Goal: Information Seeking & Learning: Check status

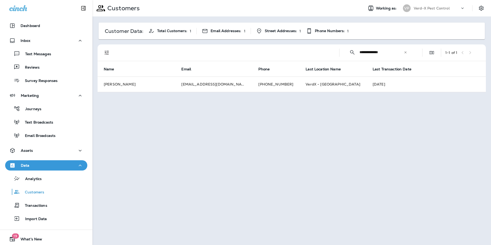
scroll to position [14, 0]
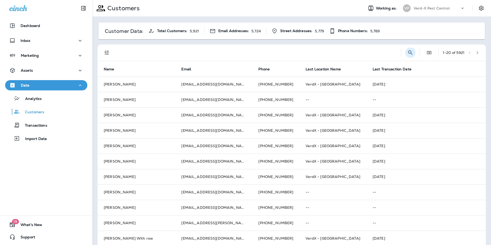
click at [407, 51] on icon "Search Customers" at bounding box center [410, 53] width 6 height 6
type input "**********"
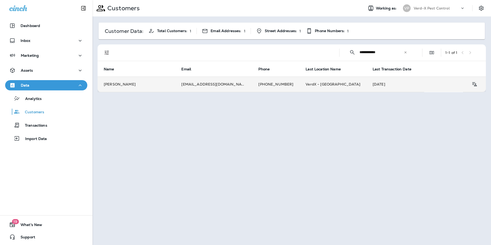
click at [185, 86] on td "[EMAIL_ADDRESS][DOMAIN_NAME]" at bounding box center [213, 84] width 77 height 15
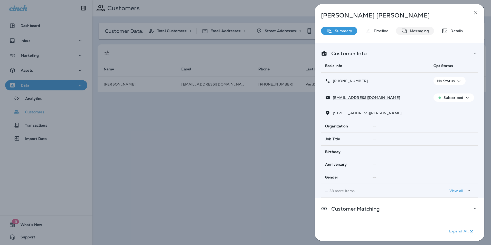
click at [420, 31] on p "Messaging" at bounding box center [418, 31] width 22 height 4
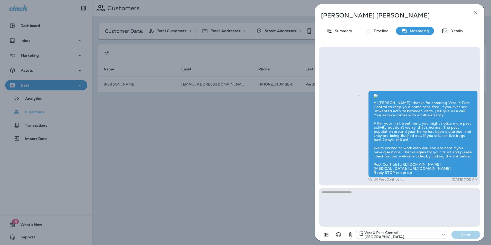
click at [377, 33] on div "Timeline" at bounding box center [377, 31] width 34 height 8
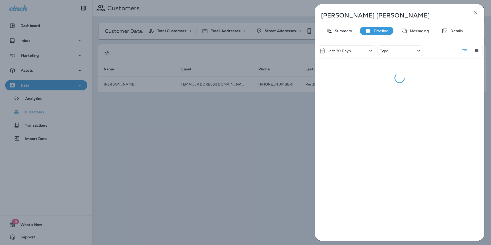
click at [393, 53] on div "Type" at bounding box center [399, 50] width 45 height 11
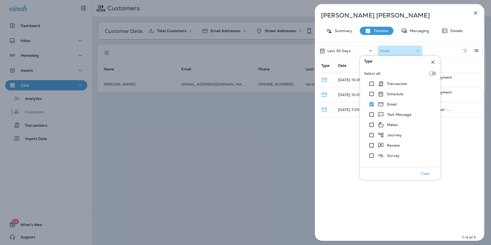
click at [310, 136] on div "Leslie Moore Summary Timeline Messaging Details Last 30 Days Email Type Date De…" at bounding box center [245, 122] width 491 height 245
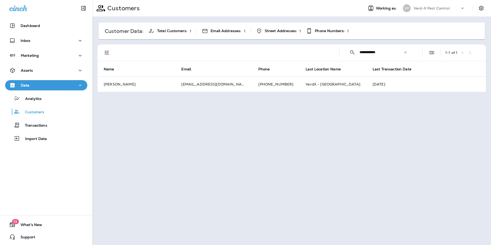
click at [395, 54] on input "**********" at bounding box center [381, 52] width 44 height 14
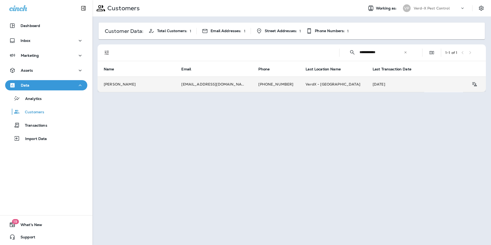
click at [265, 85] on td "+1 (404) 398-5002" at bounding box center [275, 84] width 47 height 15
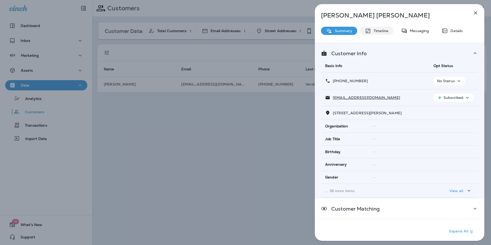
click at [383, 33] on div "Timeline" at bounding box center [377, 31] width 34 height 8
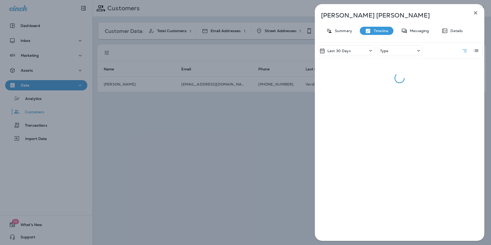
click at [384, 51] on p "Type" at bounding box center [384, 51] width 8 height 4
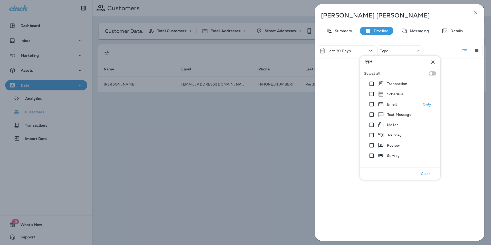
click at [384, 105] on div "Email" at bounding box center [387, 104] width 19 height 6
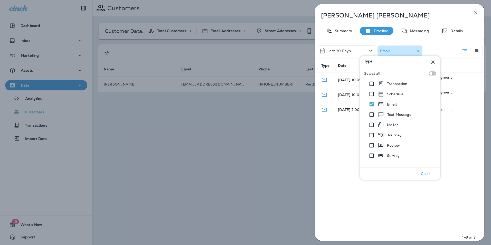
click at [437, 61] on div "Type" at bounding box center [400, 62] width 80 height 12
click at [432, 62] on icon at bounding box center [433, 62] width 6 height 6
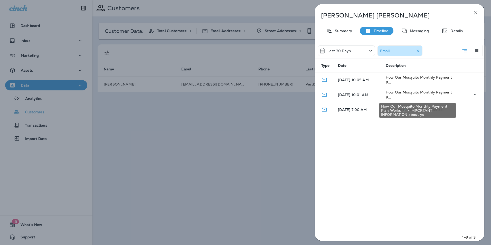
click at [390, 93] on span "How Our Mosquito Monthly Payment P..." at bounding box center [419, 95] width 66 height 10
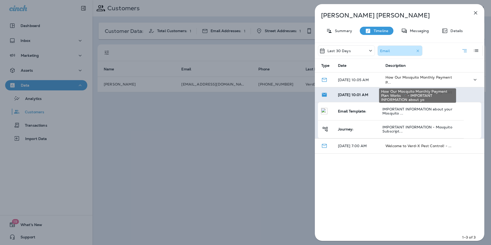
click at [410, 75] on span "How Our Mosquito Monthly Payment P..." at bounding box center [418, 80] width 66 height 10
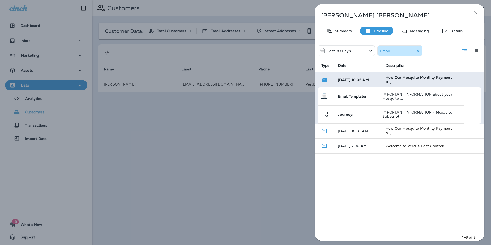
click at [474, 14] on icon "button" at bounding box center [475, 13] width 6 height 6
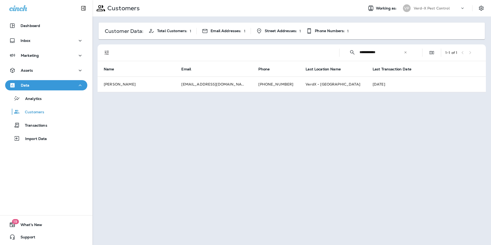
click at [405, 52] on icon at bounding box center [405, 52] width 2 height 2
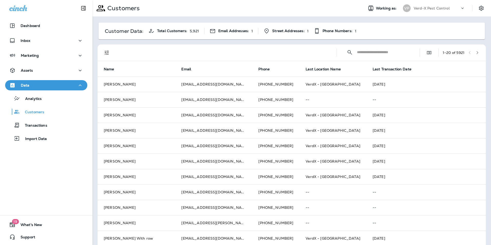
click at [375, 52] on input "text" at bounding box center [383, 52] width 53 height 14
type input "*******"
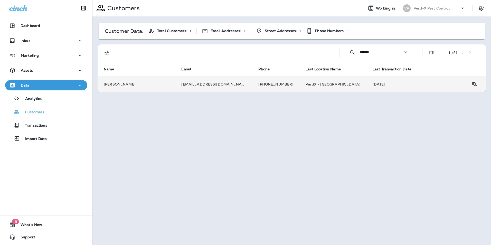
click at [215, 85] on td "jefferywayne@yahoo.com" at bounding box center [213, 84] width 77 height 15
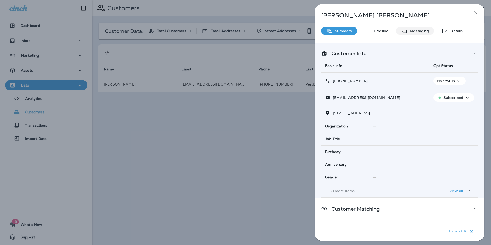
click at [411, 28] on div "Messaging" at bounding box center [415, 31] width 38 height 8
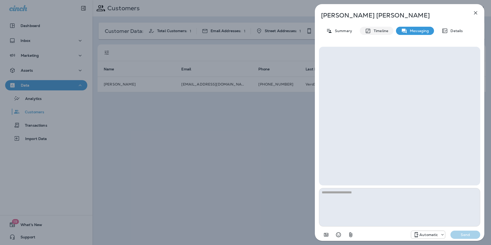
click at [375, 32] on p "Timeline" at bounding box center [379, 31] width 17 height 4
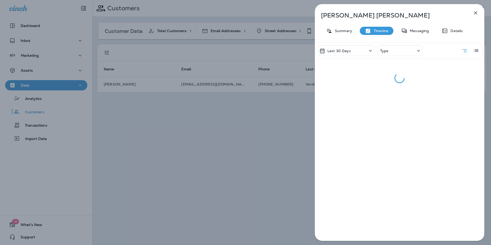
click at [397, 53] on div "Type" at bounding box center [399, 50] width 45 height 11
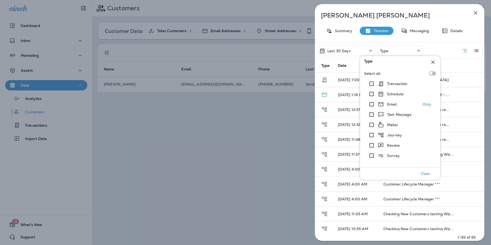
click at [387, 101] on div "Email" at bounding box center [381, 104] width 30 height 10
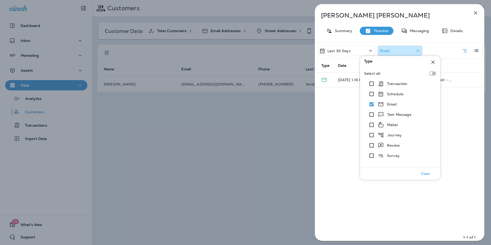
click at [434, 62] on icon at bounding box center [433, 62] width 6 height 6
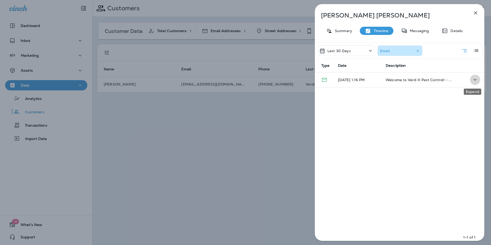
click at [474, 79] on icon "Expand" at bounding box center [475, 80] width 3 height 2
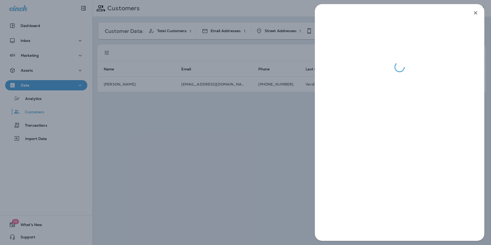
click at [175, 163] on div at bounding box center [245, 122] width 491 height 245
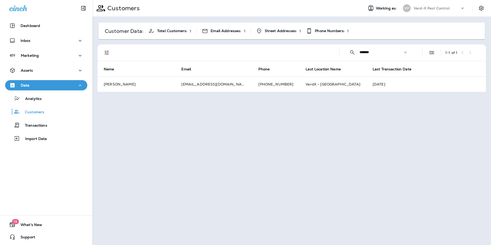
click at [405, 52] on icon at bounding box center [405, 52] width 2 height 2
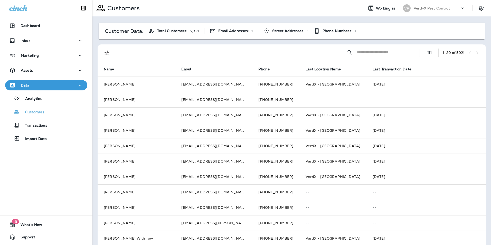
click at [384, 51] on input "text" at bounding box center [383, 52] width 53 height 14
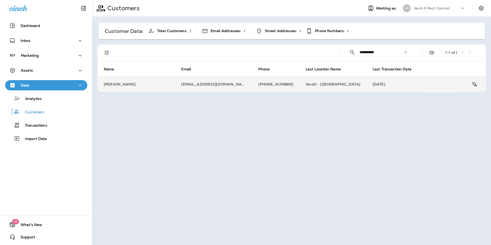
click at [216, 87] on td "emiliadodd6@gmail.com" at bounding box center [213, 84] width 77 height 15
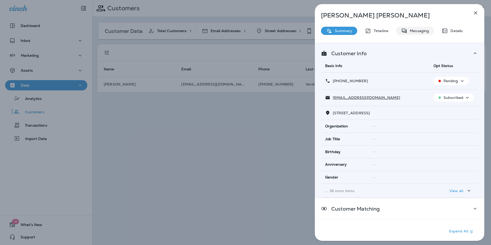
click at [417, 29] on p "Messaging" at bounding box center [418, 31] width 22 height 4
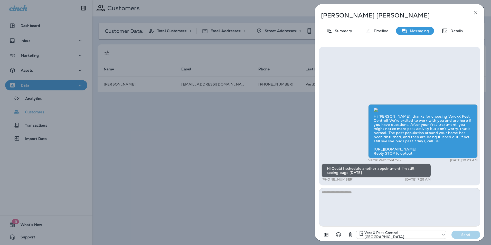
click at [183, 165] on div "Emilia Dodd Summary Timeline Messaging Details Hi Emilia, thanks for choosing V…" at bounding box center [245, 122] width 491 height 245
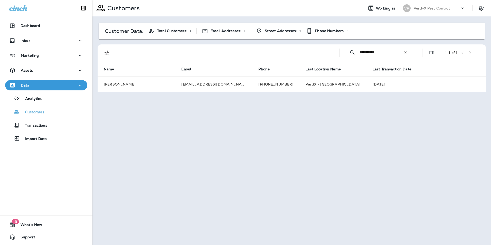
click at [403, 52] on input "**********" at bounding box center [381, 52] width 44 height 14
drag, startPoint x: 384, startPoint y: 53, endPoint x: 326, endPoint y: 53, distance: 57.8
click at [328, 54] on div "**********" at bounding box center [293, 52] width 382 height 16
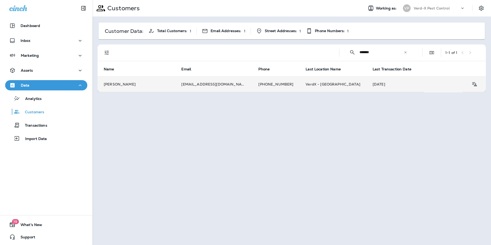
type input "*******"
click at [203, 85] on td "hottrod752000@yahoo.com" at bounding box center [213, 84] width 77 height 15
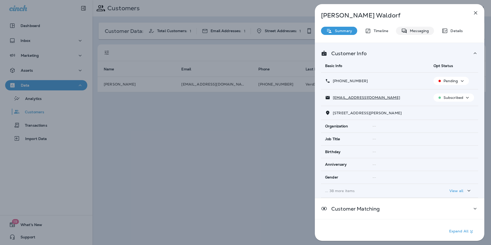
click at [415, 31] on p "Messaging" at bounding box center [418, 31] width 22 height 4
